Goal: Navigation & Orientation: Find specific page/section

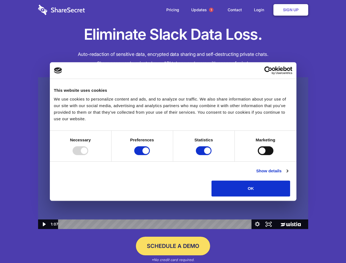
click at [173, 131] on img at bounding box center [173, 153] width 270 height 152
click at [88, 155] on div at bounding box center [81, 150] width 16 height 9
click at [150, 155] on input "Preferences" at bounding box center [142, 150] width 16 height 9
checkbox input "false"
click at [204, 155] on input "Statistics" at bounding box center [204, 150] width 16 height 9
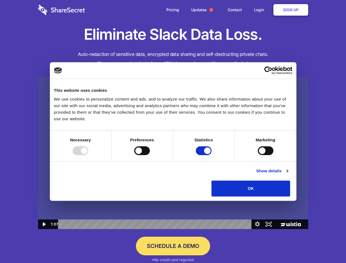
checkbox input "false"
click at [258, 155] on input "Marketing" at bounding box center [266, 150] width 16 height 9
checkbox input "true"
click at [288, 174] on link "Show details" at bounding box center [272, 171] width 32 height 7
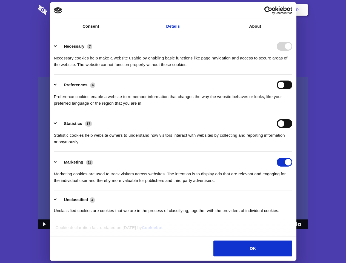
click at [292, 74] on li "Necessary 7 Necessary cookies help make a website usable by enabling basic func…" at bounding box center [173, 55] width 238 height 39
click at [211, 10] on span "1" at bounding box center [211, 10] width 4 height 4
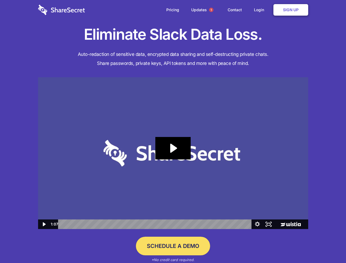
click at [173, 153] on icon "Play Video: Sharesecret Slack Extension" at bounding box center [172, 148] width 35 height 22
